Goal: Task Accomplishment & Management: Manage account settings

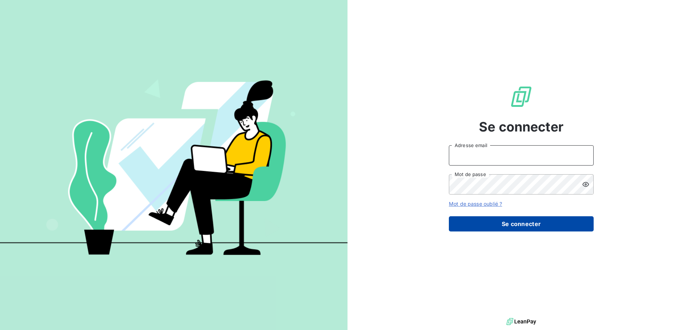
type input "[EMAIL_ADDRESS][DOMAIN_NAME]"
click at [554, 230] on button "Se connecter" at bounding box center [521, 223] width 145 height 15
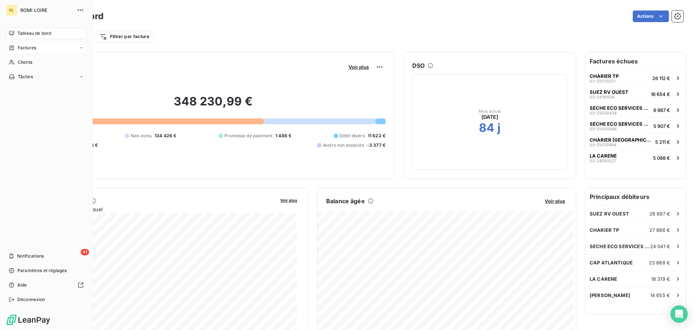
click at [18, 45] on span "Factures" at bounding box center [27, 48] width 18 height 7
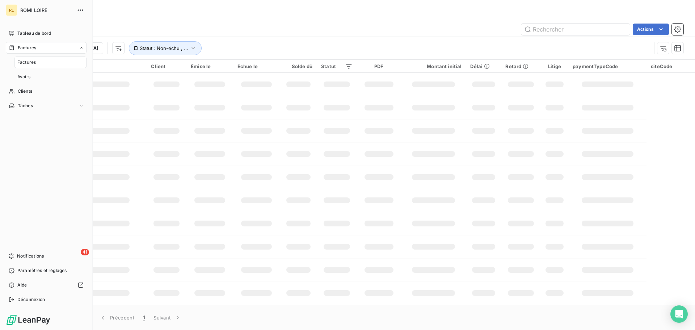
click at [47, 64] on div "Factures" at bounding box center [50, 62] width 72 height 12
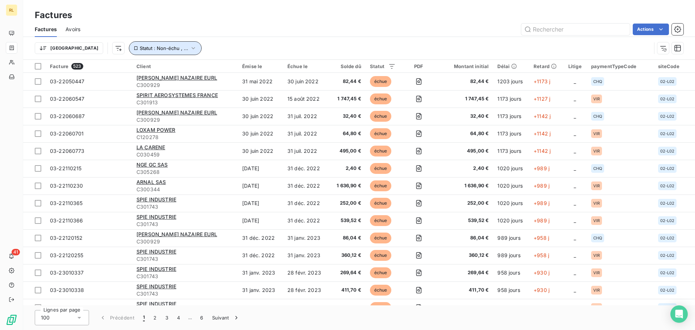
click at [140, 49] on span "Statut : Non-échu , ..." at bounding box center [164, 48] width 48 height 6
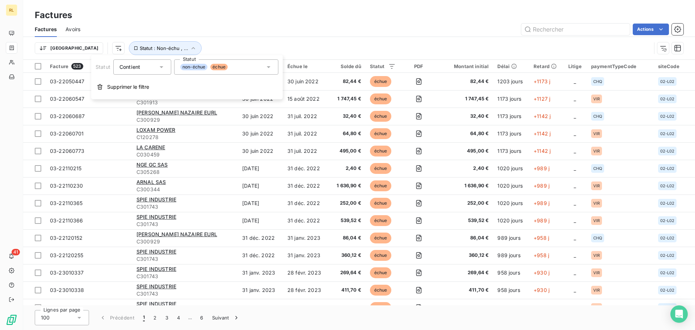
click at [260, 67] on div "non-échue échue" at bounding box center [226, 66] width 104 height 15
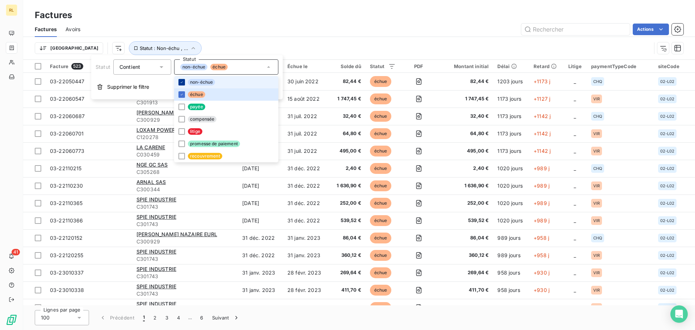
click at [184, 83] on div at bounding box center [181, 82] width 7 height 7
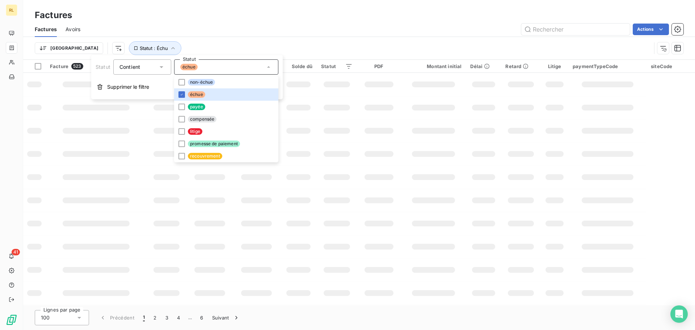
click at [241, 20] on div "Factures" at bounding box center [359, 15] width 672 height 13
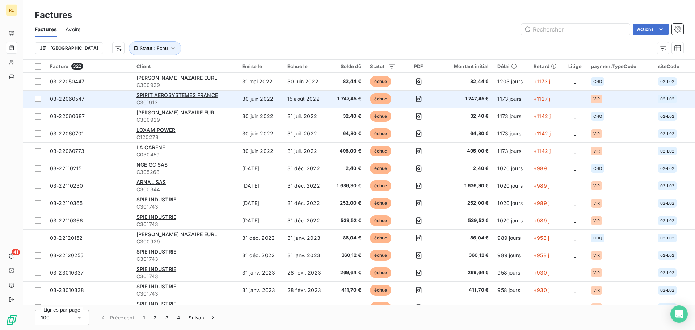
click at [346, 101] on span "1 747,45 €" at bounding box center [347, 98] width 29 height 7
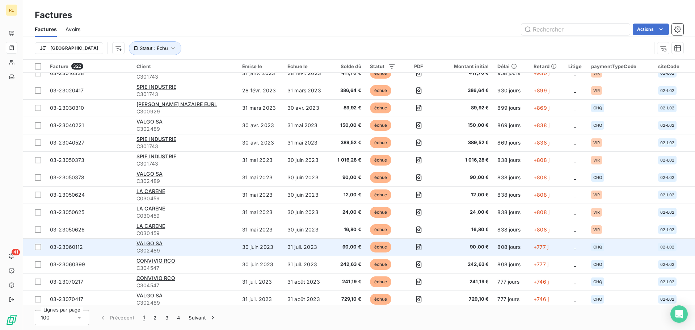
scroll to position [217, 0]
drag, startPoint x: 152, startPoint y: 243, endPoint x: 110, endPoint y: 246, distance: 42.1
click at [110, 245] on span "03-23060112" at bounding box center [89, 246] width 78 height 7
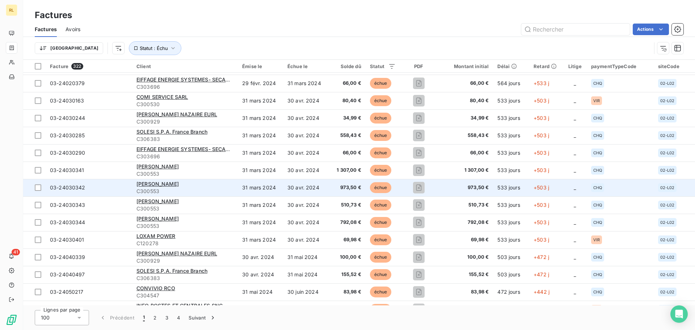
scroll to position [796, 0]
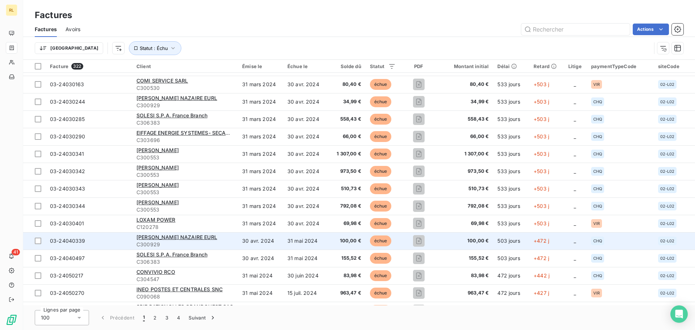
click at [173, 233] on div "[PERSON_NAME] NAZAIRE EURL" at bounding box center [184, 236] width 97 height 7
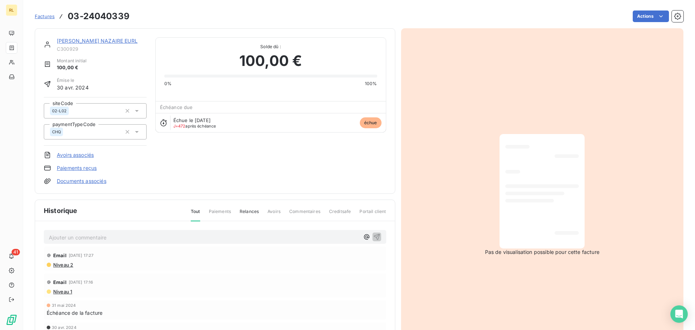
click at [114, 42] on link "[PERSON_NAME] NAZAIRE EURL" at bounding box center [97, 41] width 81 height 6
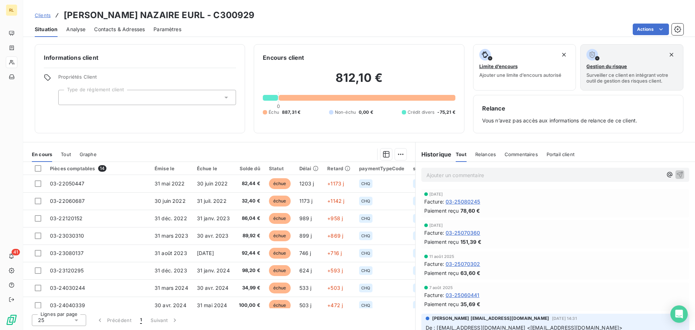
click at [485, 155] on span "Relances" at bounding box center [485, 154] width 21 height 6
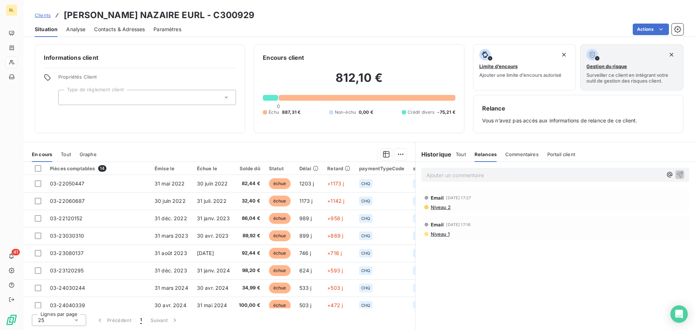
click at [455, 156] on div "Historique Tout Relances Commentaires Portail client Tout Relances Commentaires…" at bounding box center [555, 154] width 279 height 15
click at [459, 153] on span "Tout" at bounding box center [461, 154] width 10 height 6
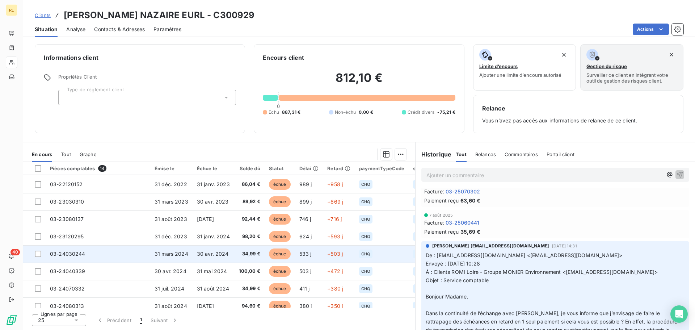
scroll to position [113, 0]
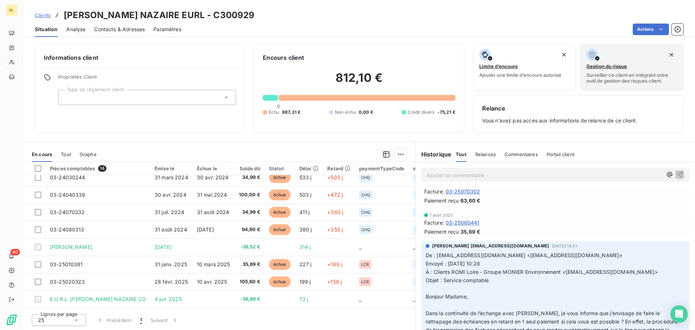
click at [44, 14] on span "Clients" at bounding box center [43, 15] width 16 height 6
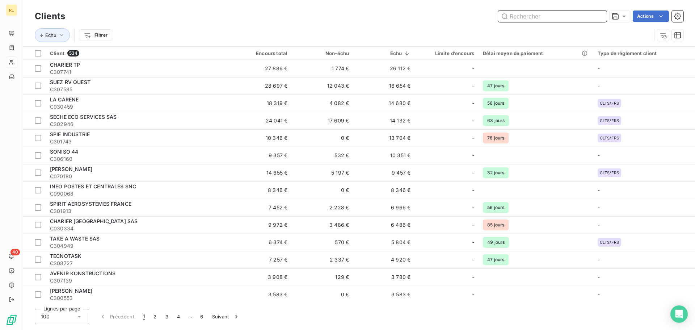
click at [511, 18] on input "text" at bounding box center [552, 16] width 109 height 12
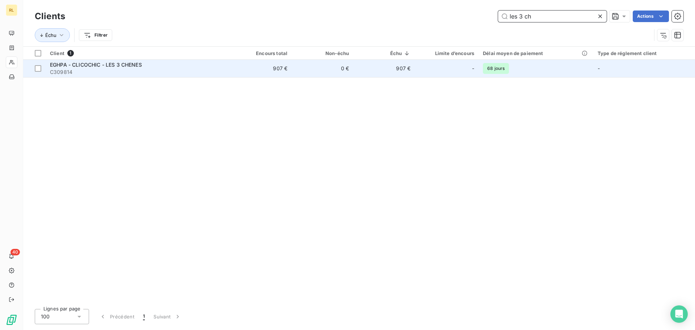
type input "les 3 ch"
click at [52, 63] on span "EGHPA - CLICOCHIC - LES 3 CHENES" at bounding box center [96, 65] width 92 height 6
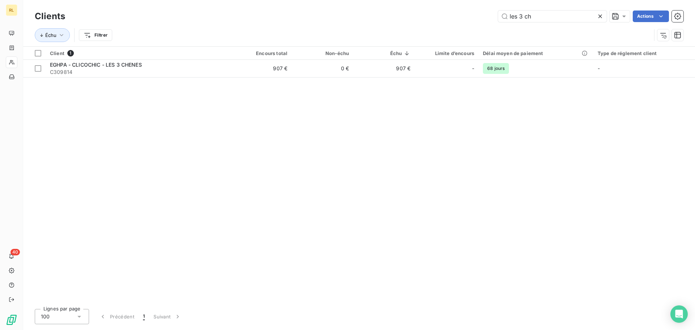
click at [600, 16] on icon at bounding box center [600, 16] width 4 height 4
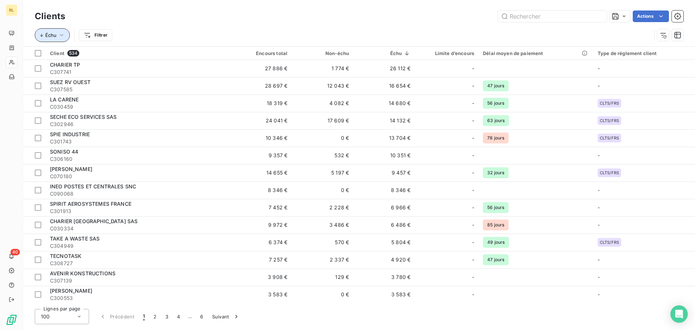
click at [51, 30] on button "Échu" at bounding box center [52, 35] width 35 height 14
click at [136, 56] on div "Échu" at bounding box center [88, 56] width 98 height 15
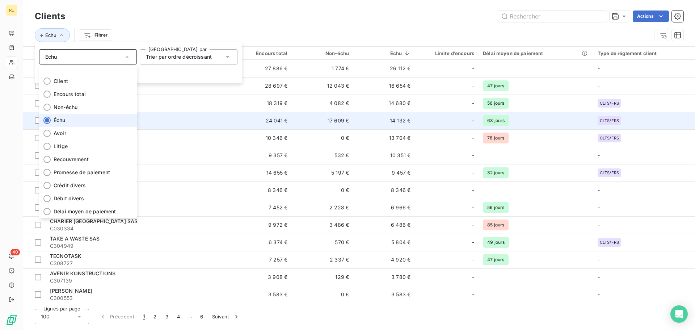
drag, startPoint x: 80, startPoint y: 119, endPoint x: 88, endPoint y: 117, distance: 8.9
click at [81, 119] on li "Échu" at bounding box center [88, 120] width 98 height 13
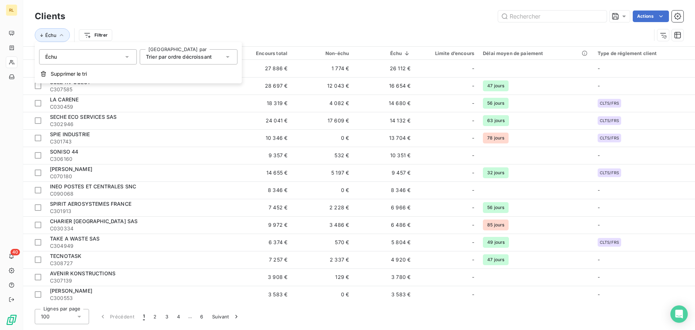
click at [181, 21] on div "Actions" at bounding box center [379, 16] width 610 height 12
click at [56, 31] on button "Échu" at bounding box center [52, 35] width 35 height 14
click at [175, 23] on div "Clients Actions" at bounding box center [359, 16] width 649 height 15
click at [90, 33] on html "RL 40 Clients Actions Échu Filtrer Client 534 Encours total Non-échu Échu Limit…" at bounding box center [347, 165] width 695 height 330
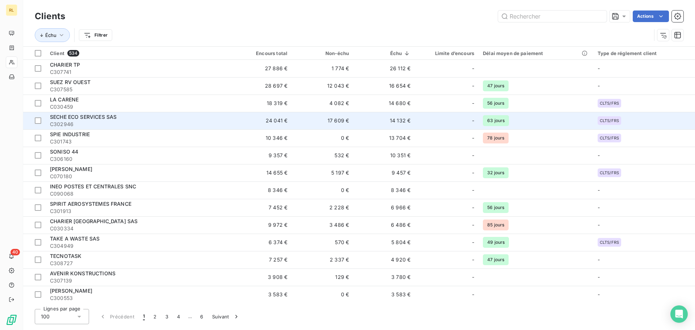
click at [133, 114] on html "RL 40 Clients Actions Échu Filtrer Client 534 Encours total Non-échu Échu Limit…" at bounding box center [347, 165] width 695 height 330
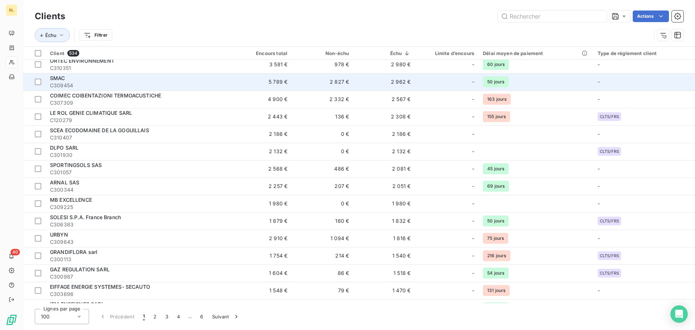
scroll to position [290, 0]
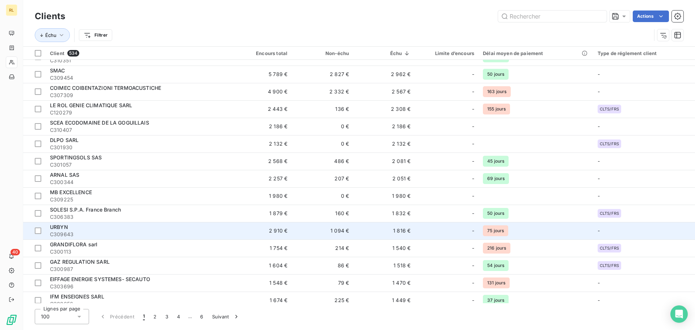
click at [195, 233] on span "C309643" at bounding box center [138, 234] width 176 height 7
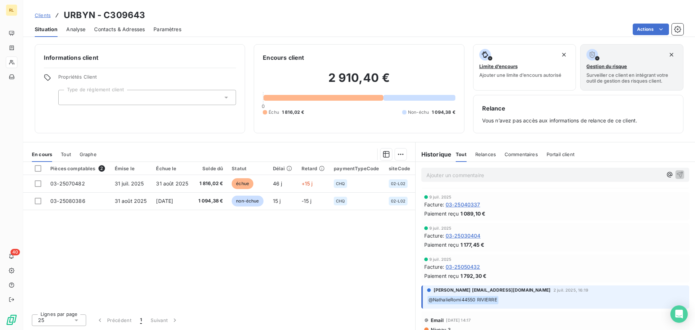
scroll to position [181, 0]
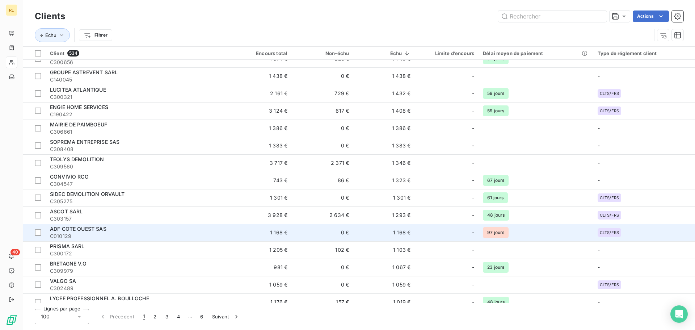
scroll to position [543, 0]
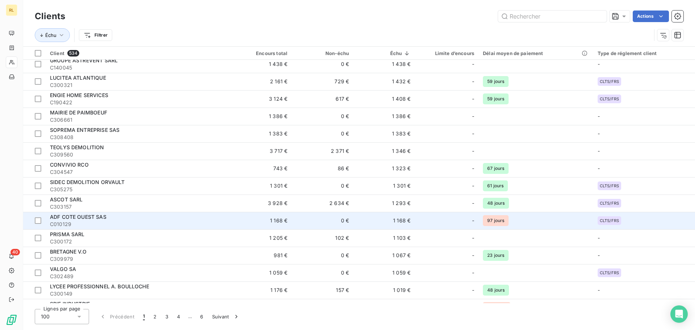
click at [322, 215] on td "0 €" at bounding box center [323, 220] width 62 height 17
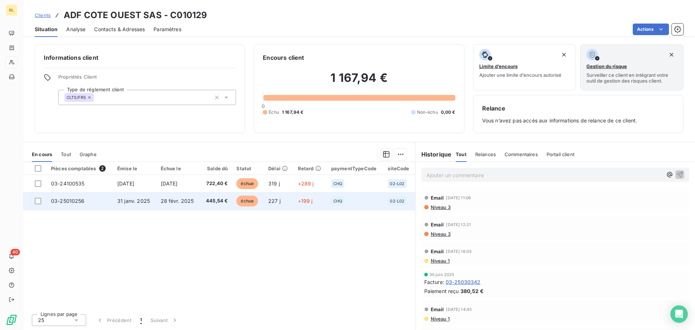
click at [163, 199] on span "28 févr. 2025" at bounding box center [177, 201] width 33 height 6
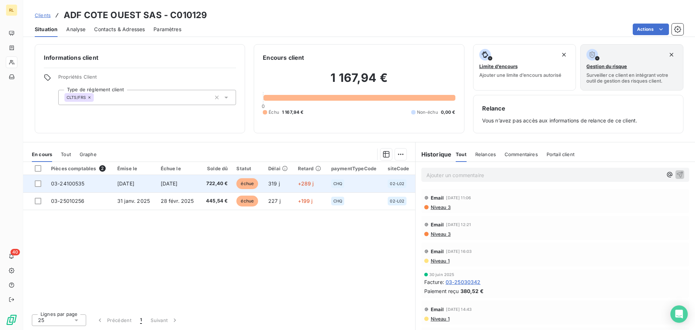
click at [202, 184] on td "722,40 €" at bounding box center [216, 183] width 32 height 17
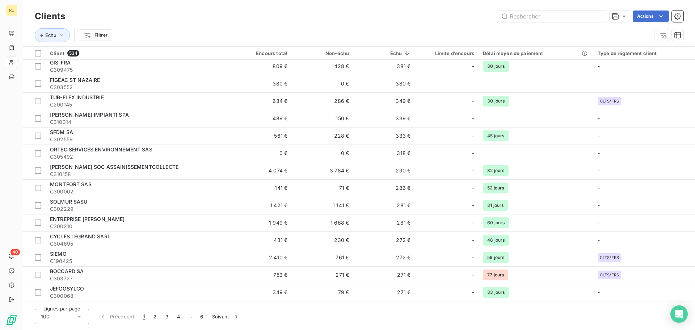
scroll to position [1494, 0]
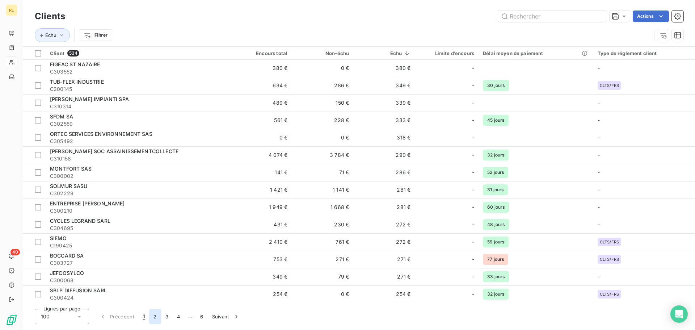
click at [155, 315] on button "2" at bounding box center [155, 316] width 12 height 15
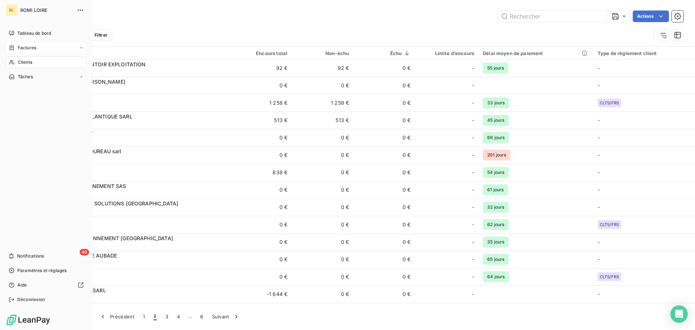
click at [20, 49] on span "Factures" at bounding box center [27, 48] width 18 height 7
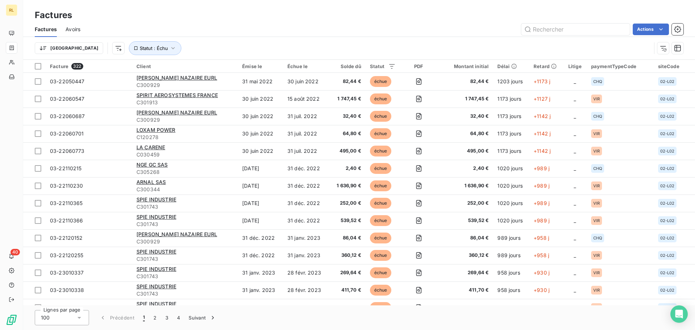
click at [75, 318] on div "100" at bounding box center [62, 317] width 54 height 15
click at [129, 17] on div "Factures" at bounding box center [359, 15] width 672 height 13
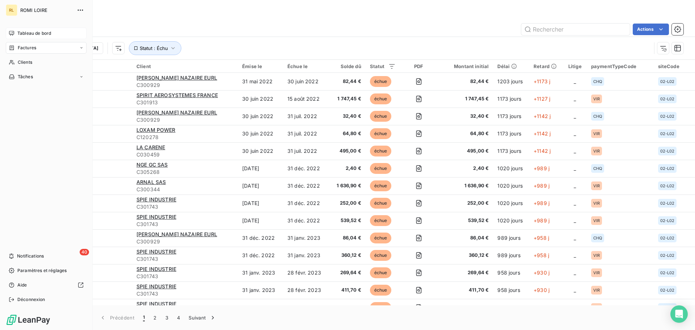
click at [25, 35] on span "Tableau de bord" at bounding box center [34, 33] width 34 height 7
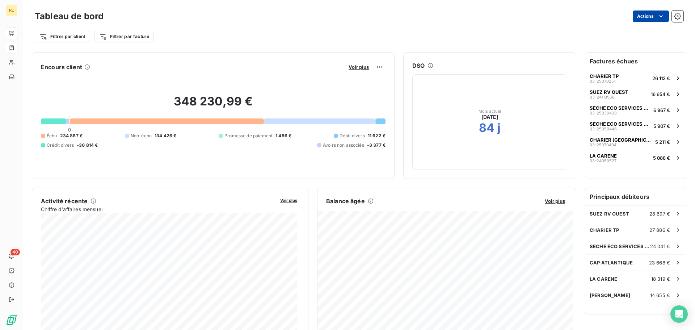
click at [646, 19] on html "RL 40 Tableau de bord Actions Filtrer par client Filtrer par facture Encours cl…" at bounding box center [347, 165] width 695 height 330
click at [481, 11] on html "RL 40 Tableau de bord Actions Filtrer par client Filtrer par facture Encours cl…" at bounding box center [347, 165] width 695 height 330
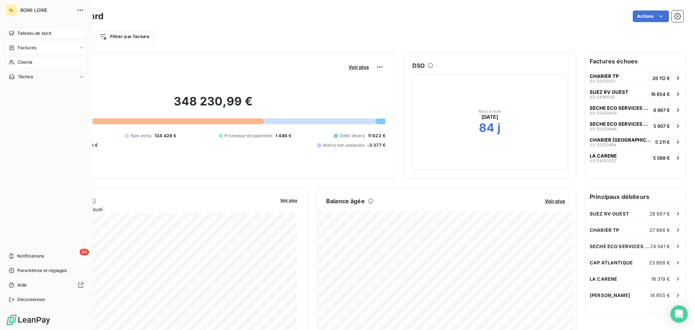
click at [37, 64] on div "Clients" at bounding box center [46, 62] width 81 height 12
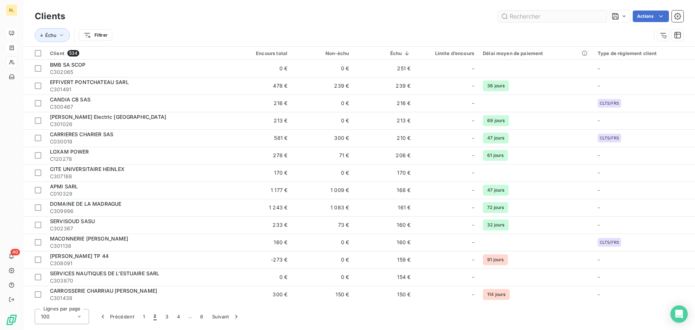
click at [524, 17] on input "text" at bounding box center [552, 16] width 109 height 12
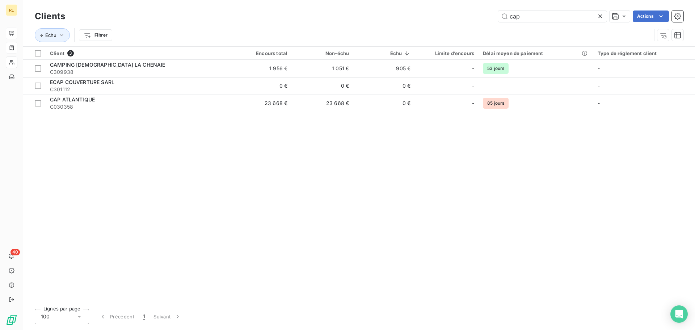
drag, startPoint x: 537, startPoint y: 20, endPoint x: 493, endPoint y: 19, distance: 44.2
click at [493, 19] on div "cap Actions" at bounding box center [379, 16] width 610 height 12
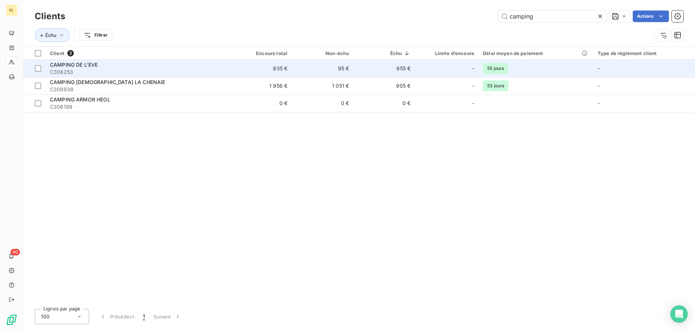
type input "camping"
click at [151, 68] on span "C308253" at bounding box center [138, 71] width 176 height 7
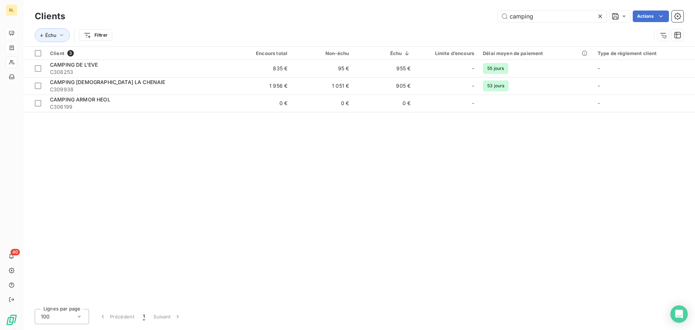
drag, startPoint x: 544, startPoint y: 15, endPoint x: 468, endPoint y: 12, distance: 75.7
click at [468, 12] on div "camping Actions" at bounding box center [379, 16] width 610 height 12
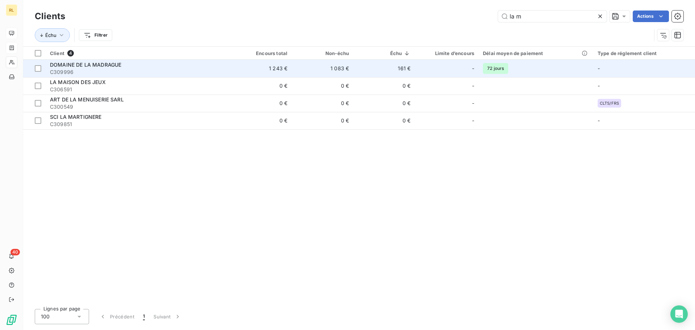
type input "la m"
click at [417, 68] on td "-" at bounding box center [447, 68] width 64 height 17
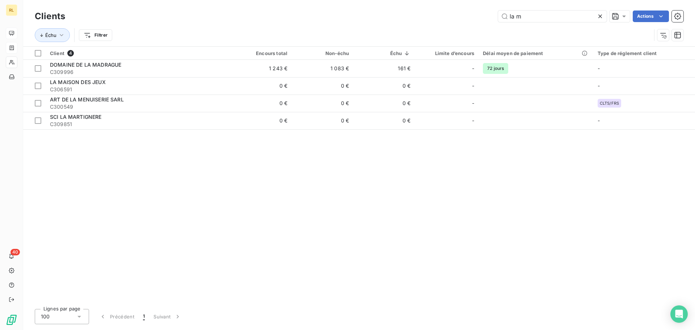
drag, startPoint x: 539, startPoint y: 15, endPoint x: 441, endPoint y: 12, distance: 97.8
click at [441, 12] on div "la m Actions" at bounding box center [379, 16] width 610 height 12
type input "c"
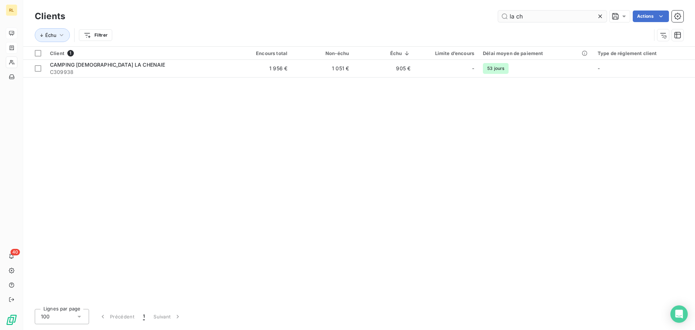
drag, startPoint x: 536, startPoint y: 13, endPoint x: 503, endPoint y: 11, distance: 33.0
click at [503, 11] on input "la ch" at bounding box center [552, 16] width 109 height 12
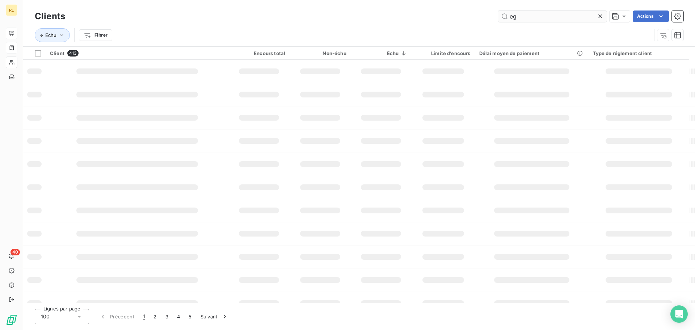
type input "egh"
